Goal: Transaction & Acquisition: Purchase product/service

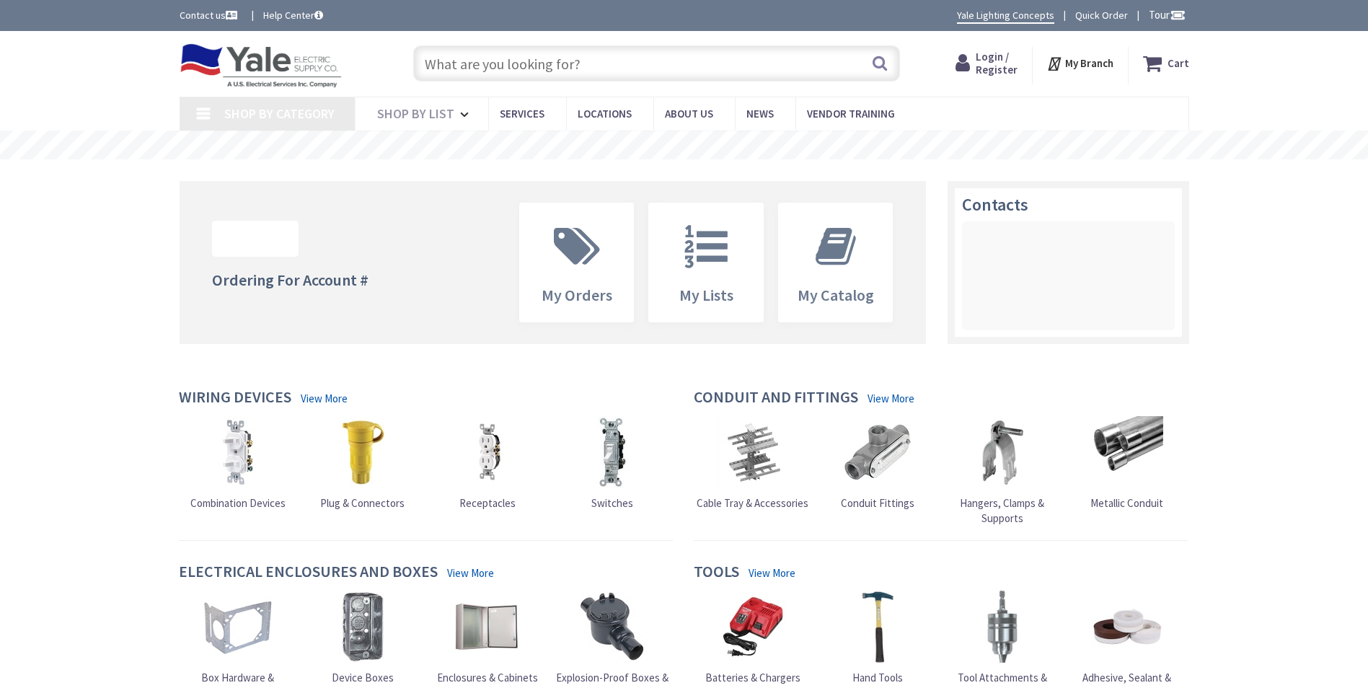
click at [466, 70] on input "text" at bounding box center [656, 63] width 487 height 36
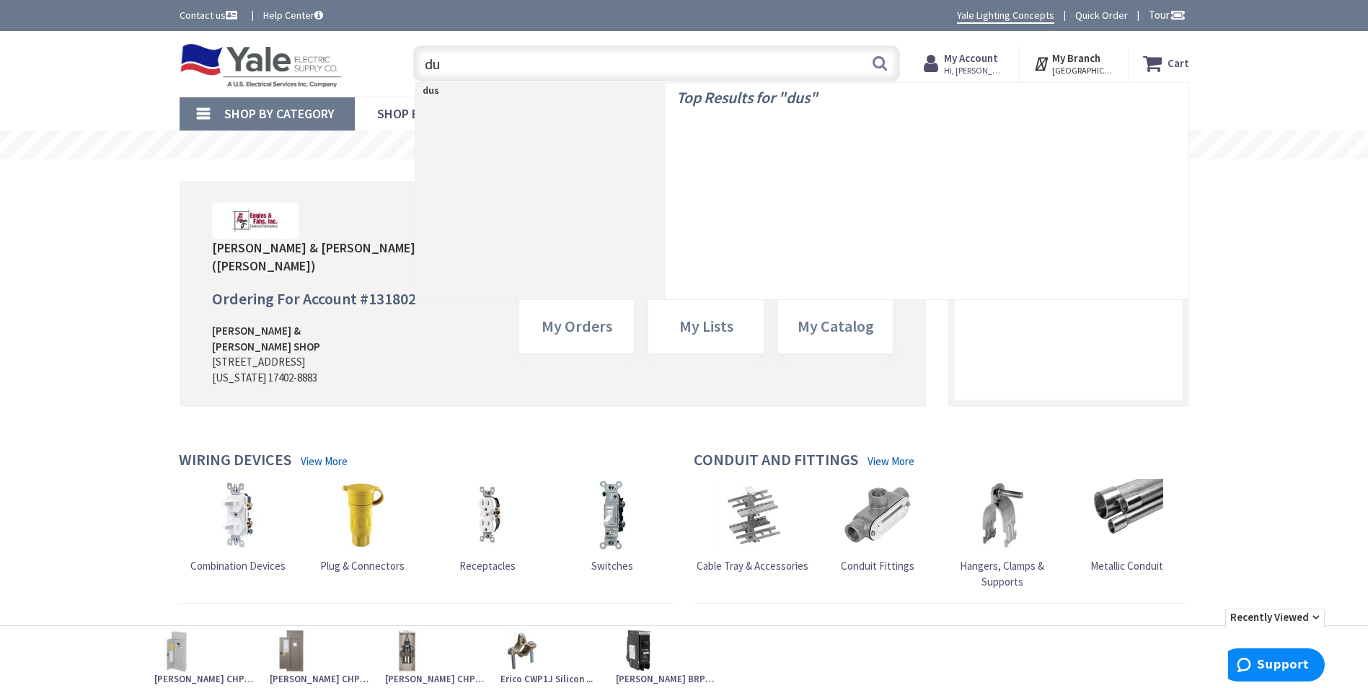
type input "d"
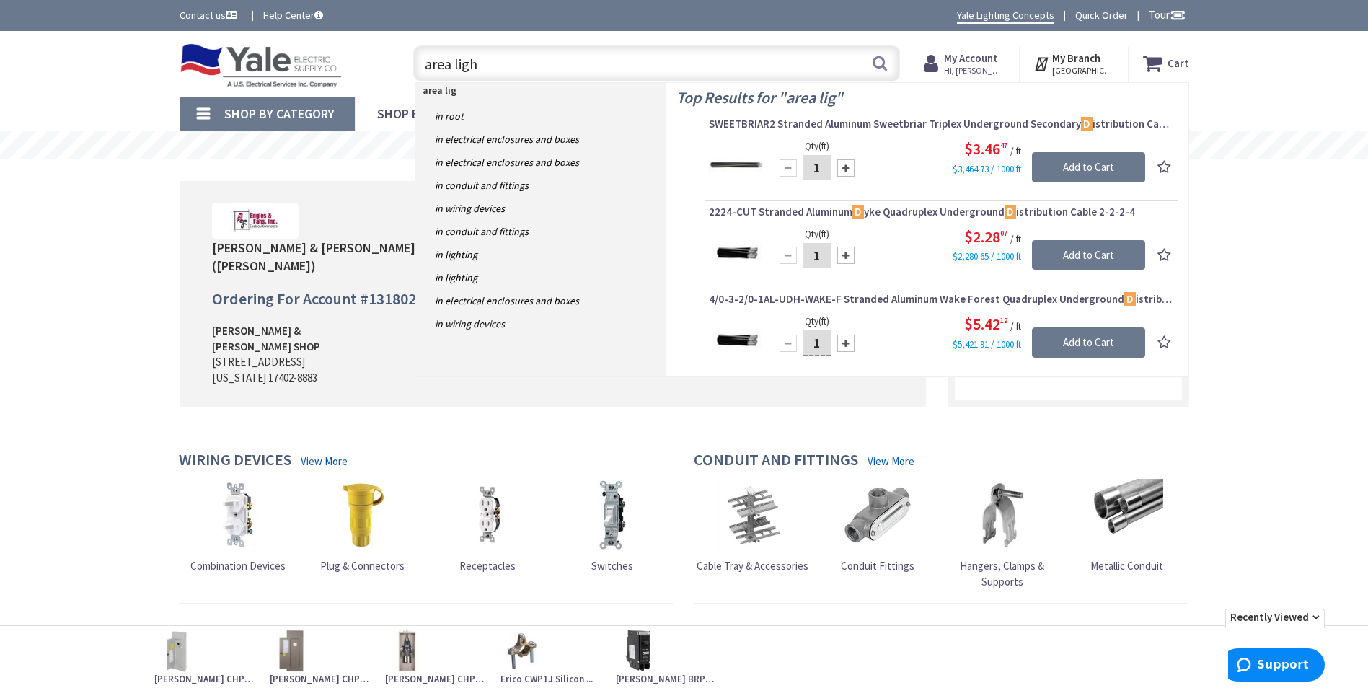
type input "area light"
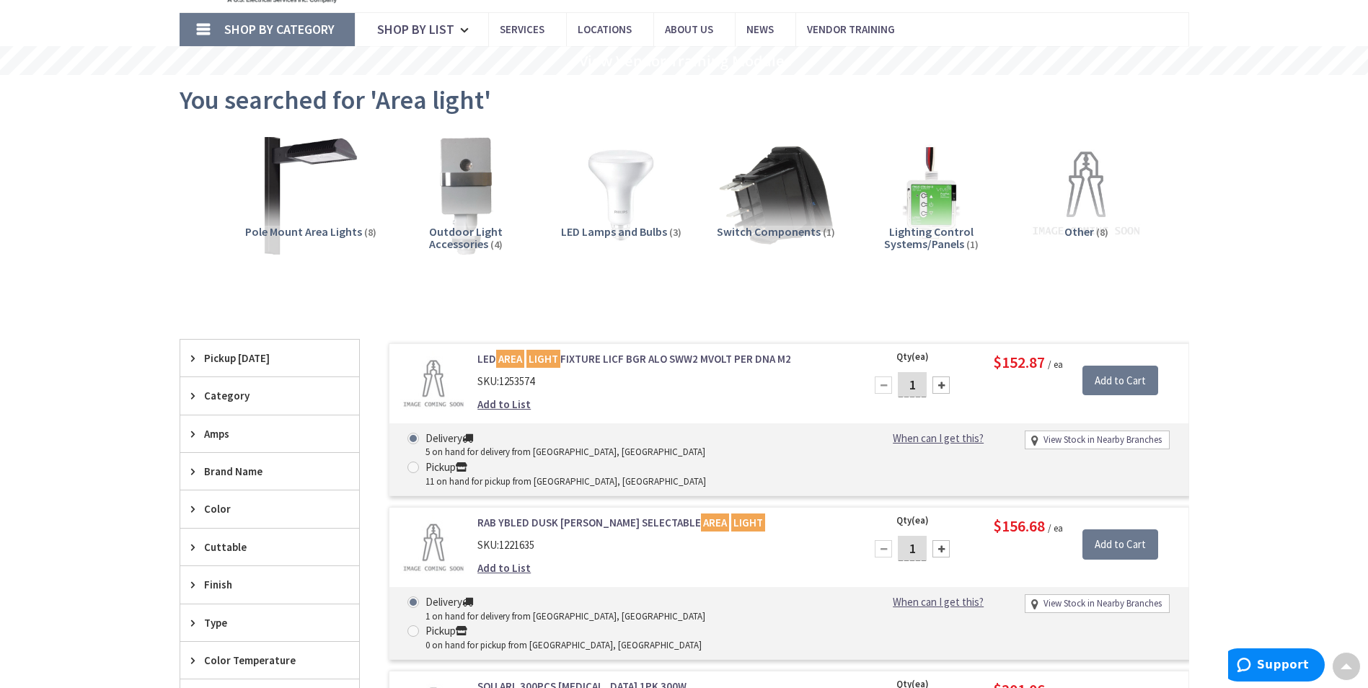
scroll to position [73, 0]
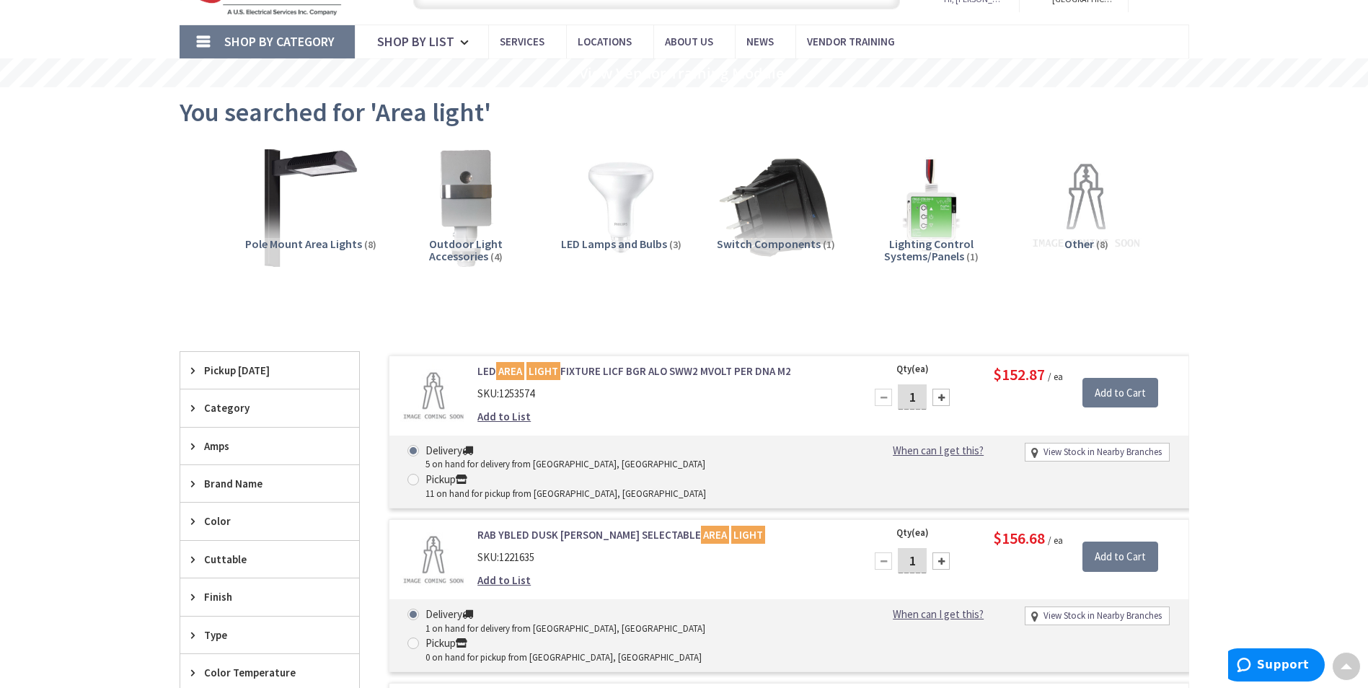
click at [245, 374] on span "Pickup [DATE]" at bounding box center [263, 370] width 118 height 15
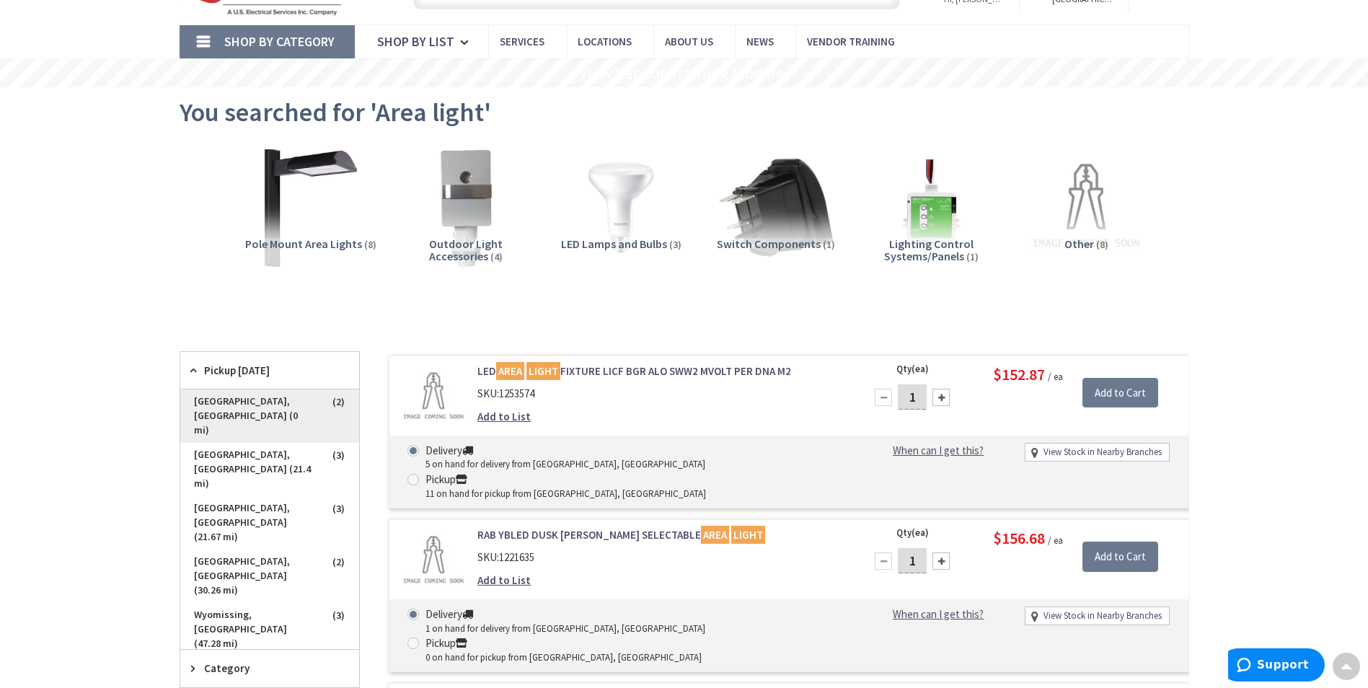
click at [245, 400] on span "[GEOGRAPHIC_DATA], [GEOGRAPHIC_DATA] (0 mi)" at bounding box center [269, 415] width 179 height 53
